Goal: Contribute content

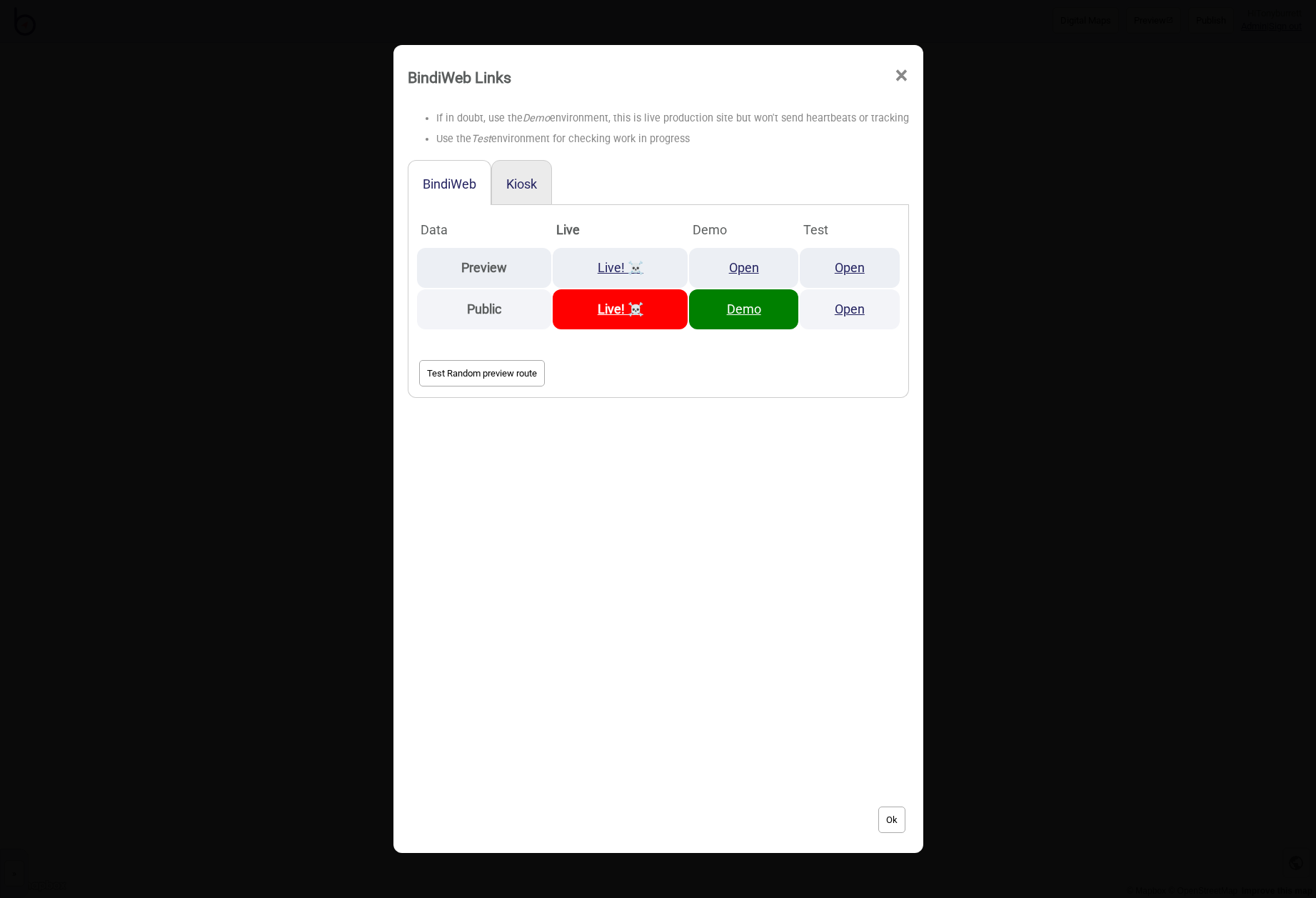
click at [901, 73] on span "×" at bounding box center [902, 75] width 15 height 47
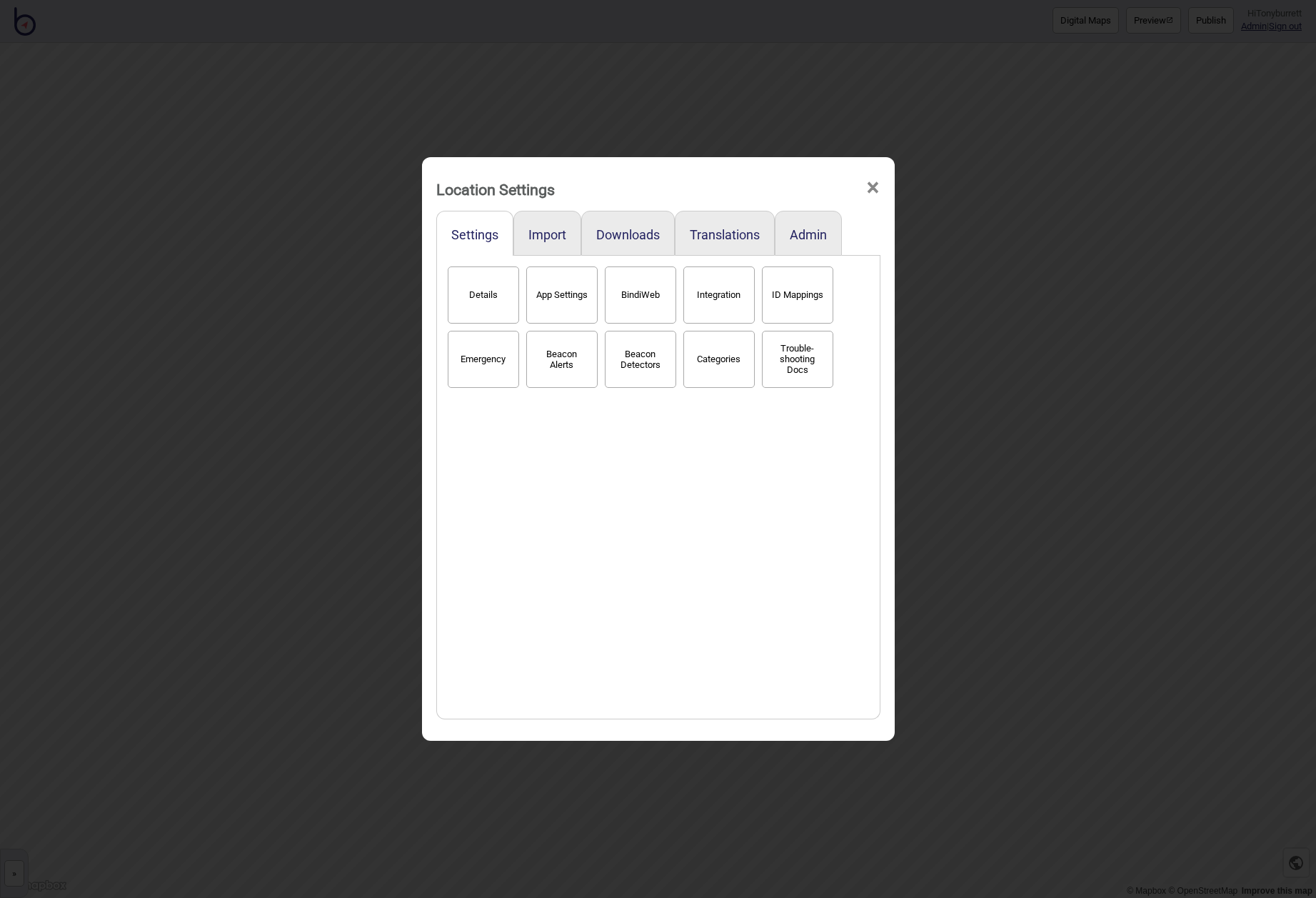
click at [875, 184] on span "×" at bounding box center [873, 187] width 15 height 47
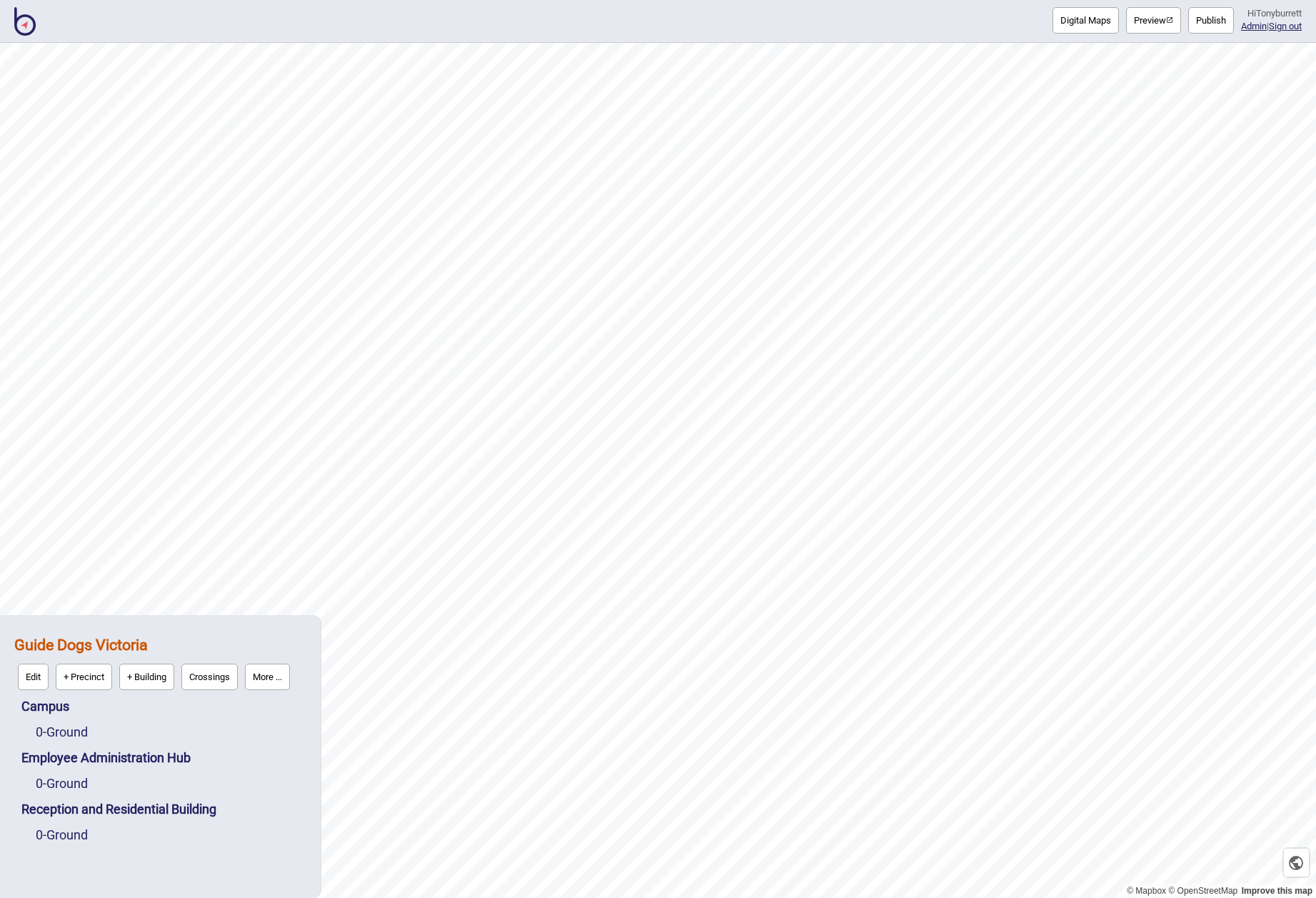
click at [22, 26] on img at bounding box center [24, 21] width 21 height 29
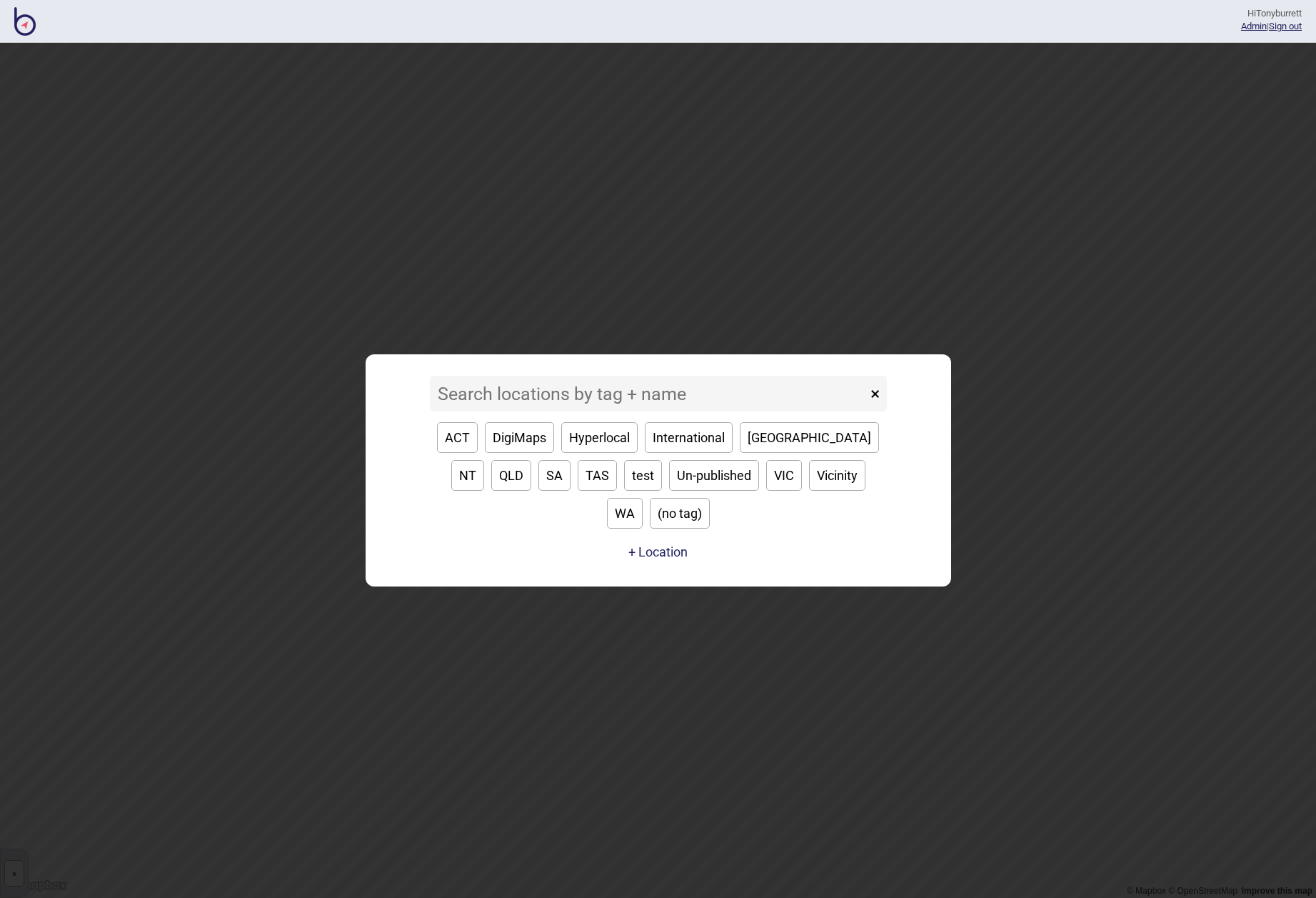
drag, startPoint x: 874, startPoint y: 412, endPoint x: 482, endPoint y: 162, distance: 464.9
click at [874, 411] on button "×" at bounding box center [875, 393] width 23 height 36
click at [28, 32] on img at bounding box center [24, 21] width 21 height 29
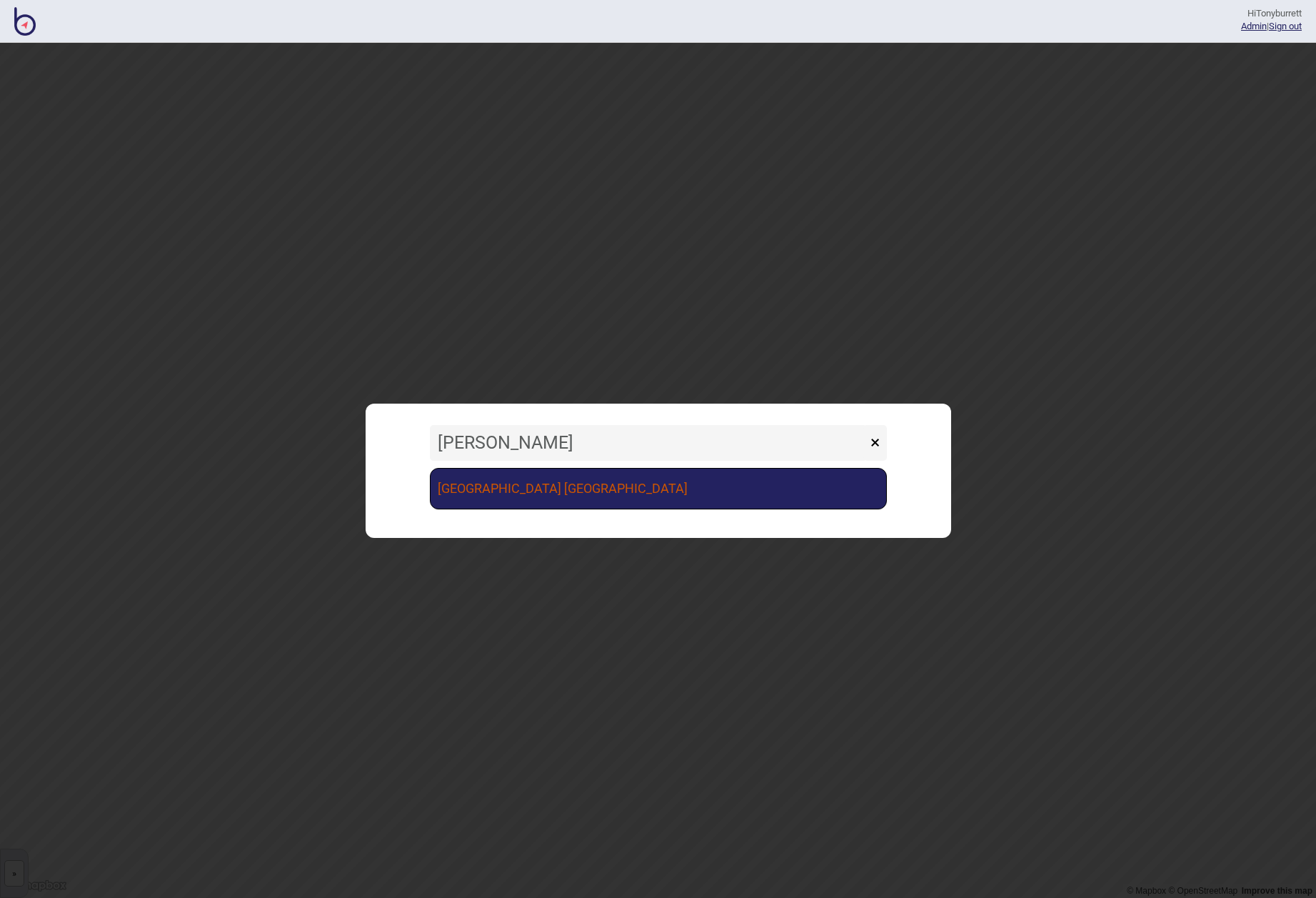
type input "[PERSON_NAME]"
click at [560, 485] on link "[GEOGRAPHIC_DATA] [GEOGRAPHIC_DATA]" at bounding box center [658, 488] width 457 height 42
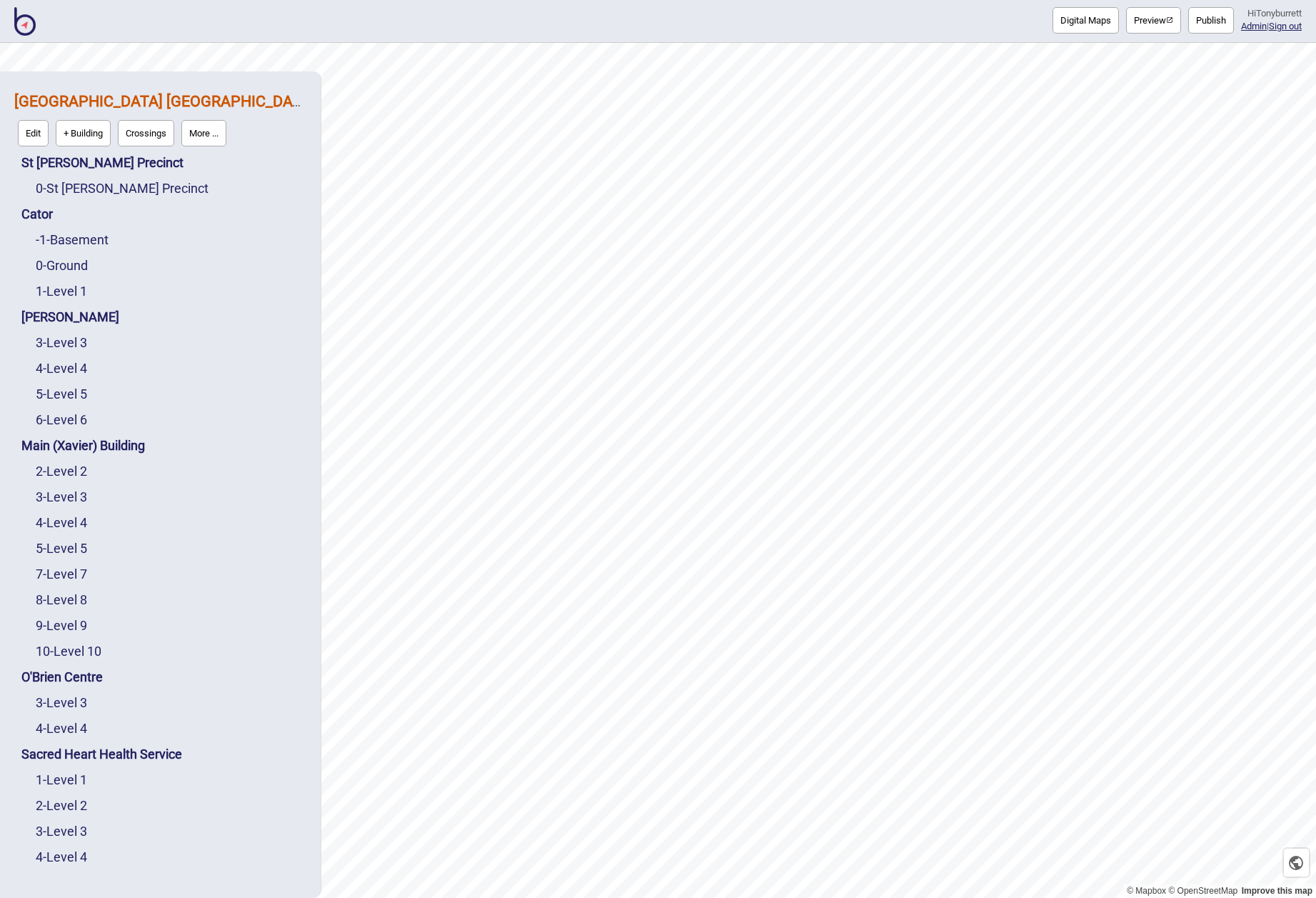
click at [206, 123] on button "More ..." at bounding box center [204, 133] width 45 height 27
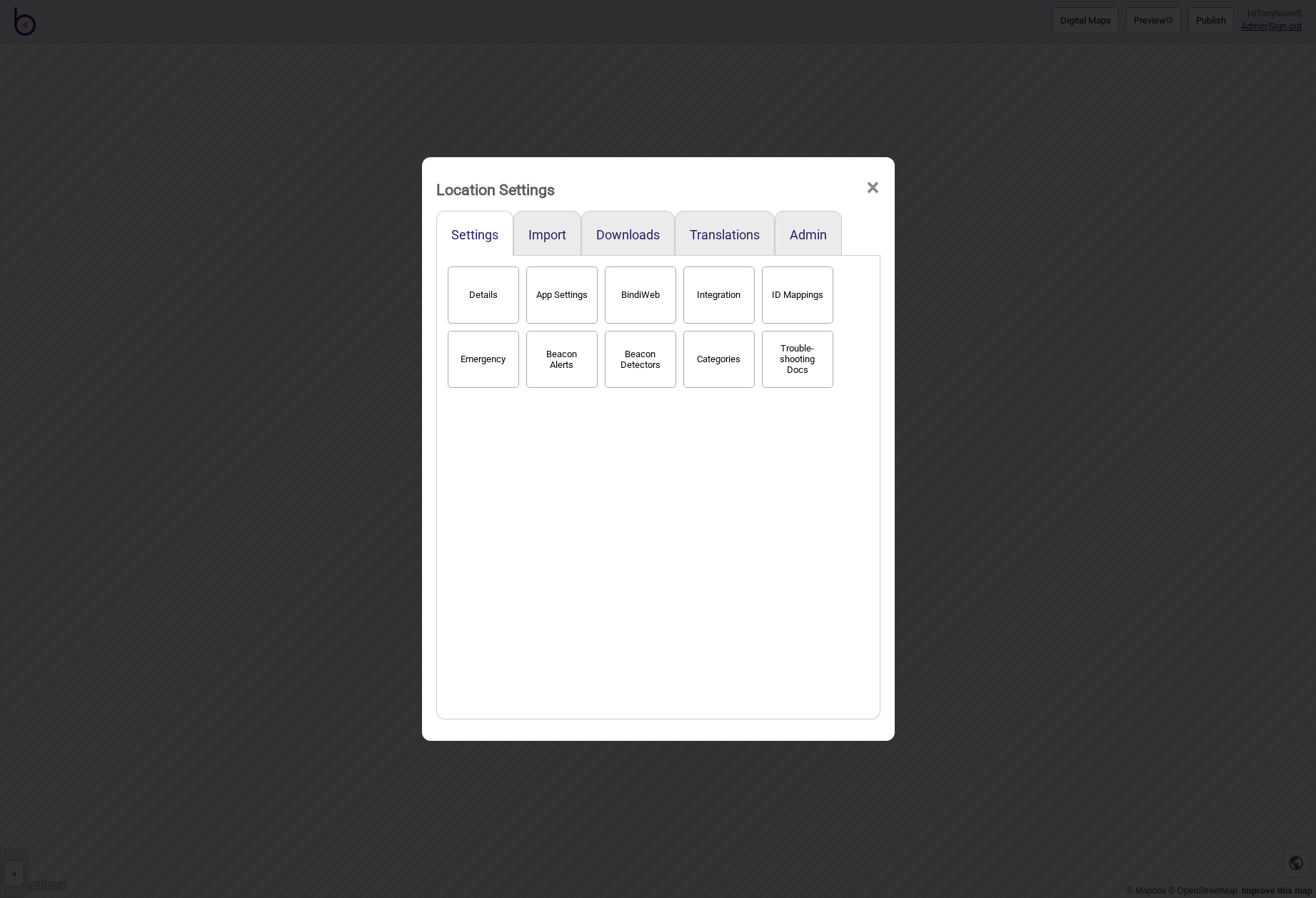
click at [643, 299] on button "BindiWeb" at bounding box center [640, 295] width 71 height 57
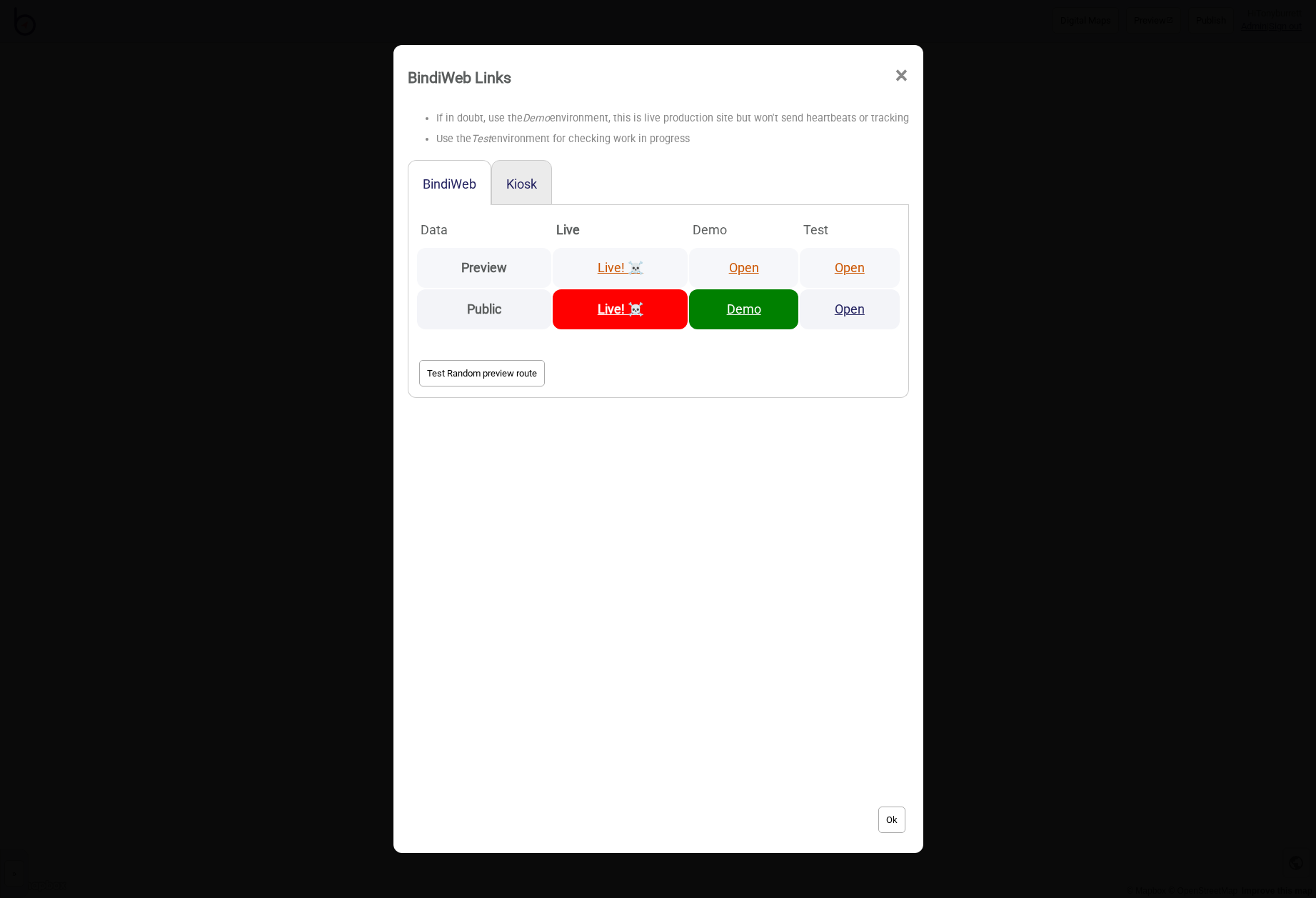
click at [738, 265] on link "Open" at bounding box center [744, 268] width 30 height 15
click at [905, 74] on span "×" at bounding box center [902, 75] width 15 height 47
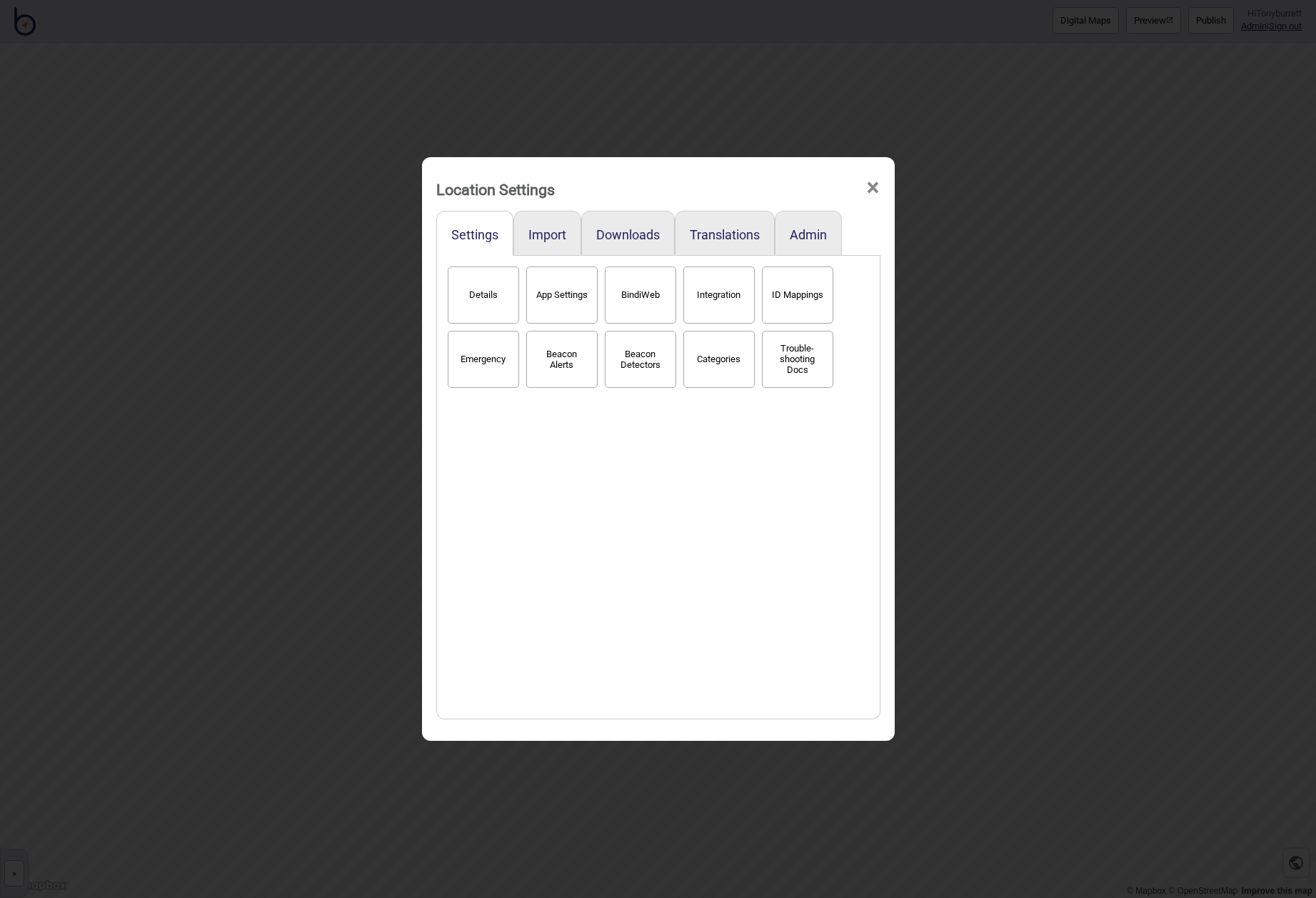
click at [874, 186] on span "×" at bounding box center [873, 187] width 15 height 47
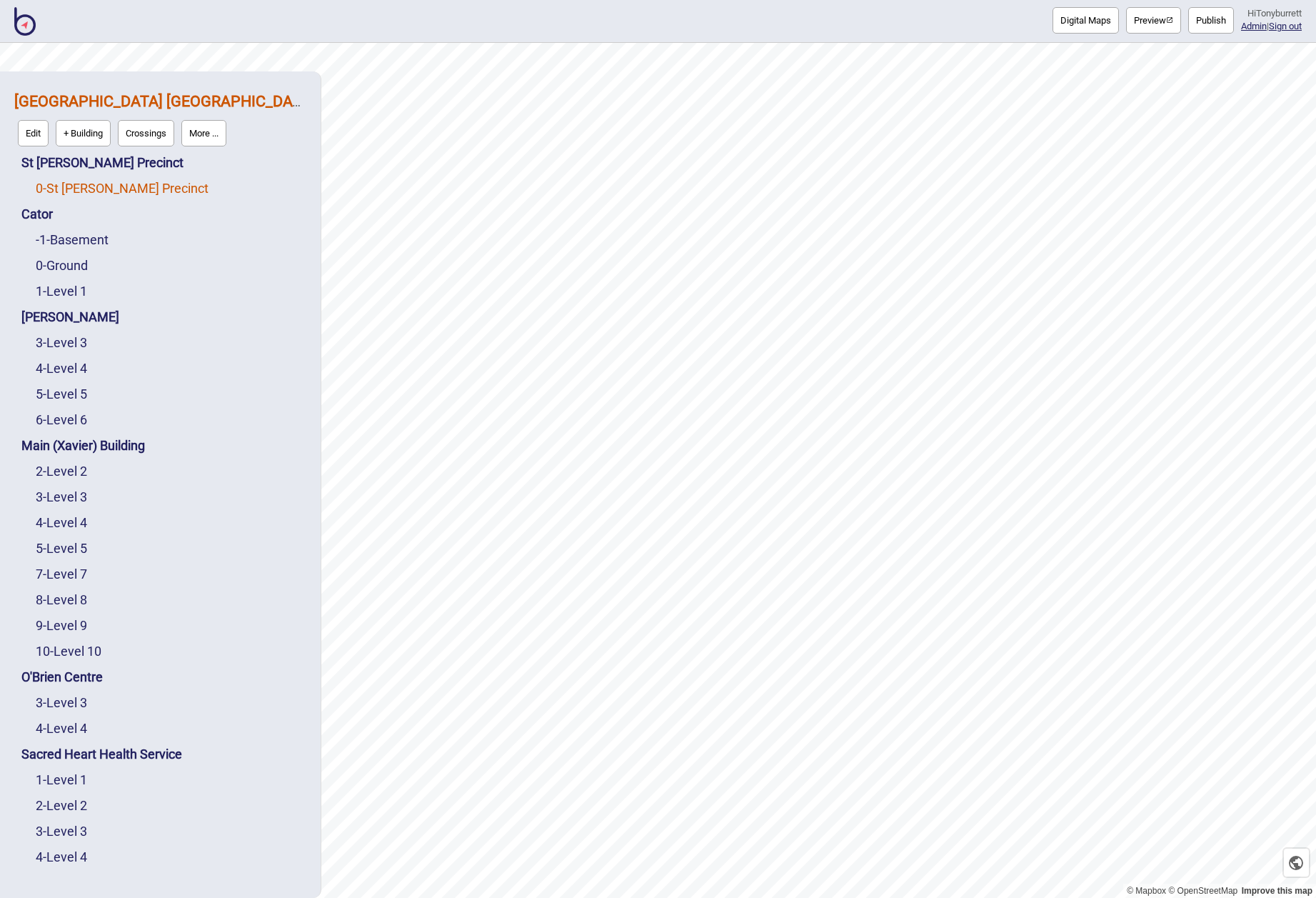
click at [95, 193] on link "0 - St Vincent's Precinct" at bounding box center [122, 188] width 173 height 15
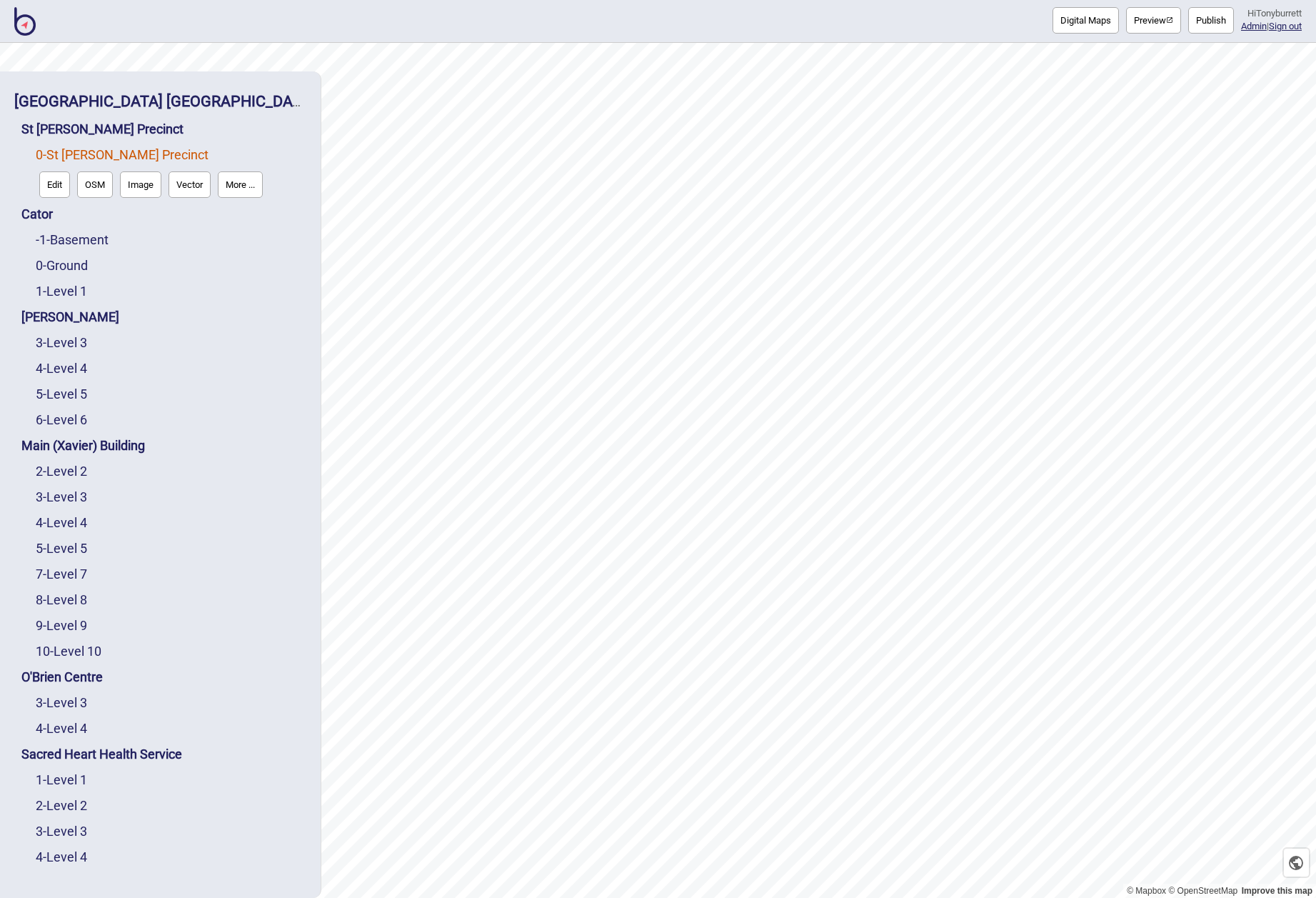
click at [54, 188] on button "Edit" at bounding box center [54, 184] width 31 height 27
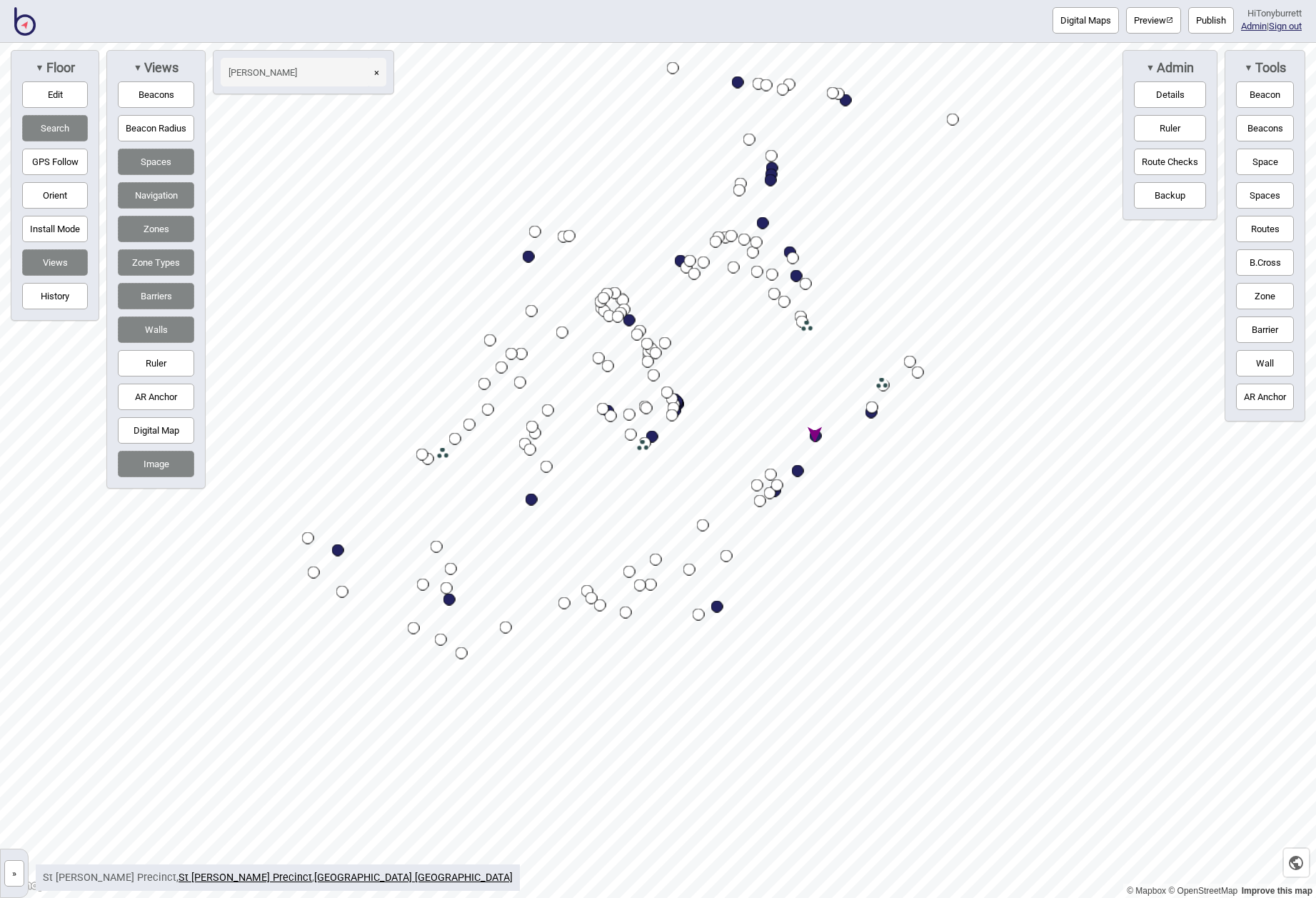
click at [816, 435] on div "Map marker" at bounding box center [816, 436] width 12 height 12
type input "[PERSON_NAME]"
select select "Clinics"
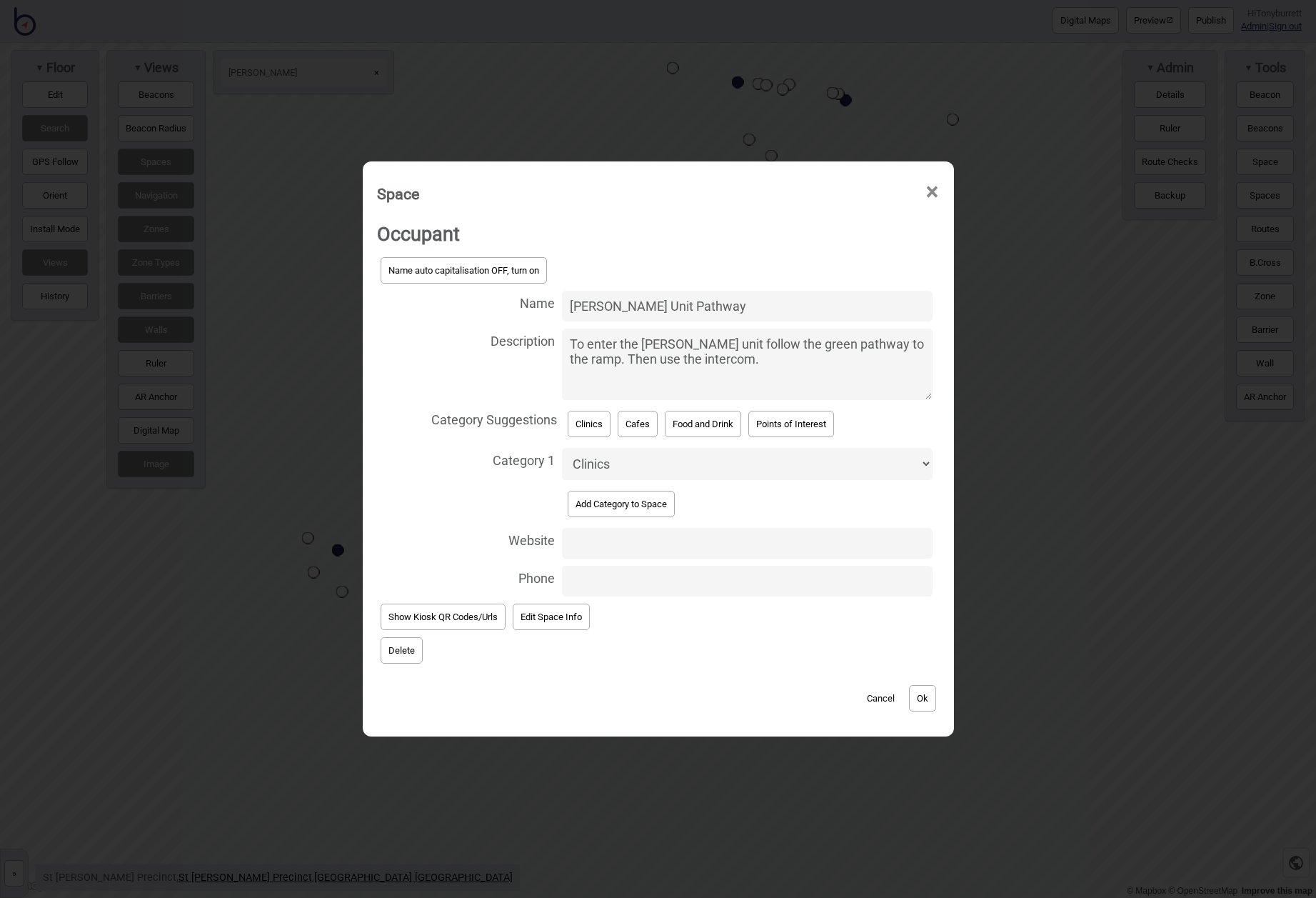
drag, startPoint x: 693, startPoint y: 350, endPoint x: 728, endPoint y: 348, distance: 35.1
click at [694, 350] on textarea "To enter the [PERSON_NAME] unit follow the green pathway to the ramp. Then use …" at bounding box center [747, 364] width 370 height 71
type textarea "To enter the [PERSON_NAME] Unit follow the green pathway to the ramp. Then use …"
click at [933, 695] on button "Ok" at bounding box center [922, 698] width 27 height 27
